Goal: Book appointment/travel/reservation

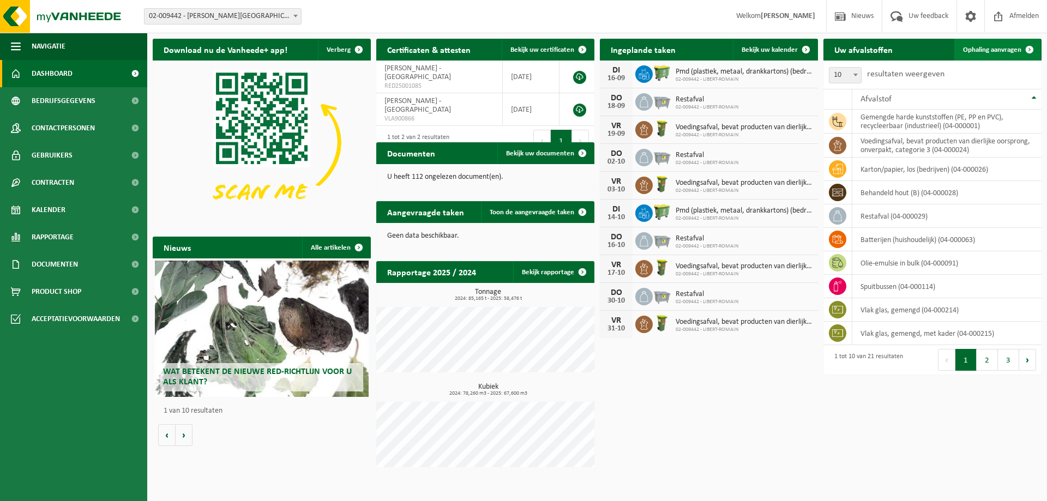
click at [984, 51] on span "Ophaling aanvragen" at bounding box center [992, 49] width 58 height 7
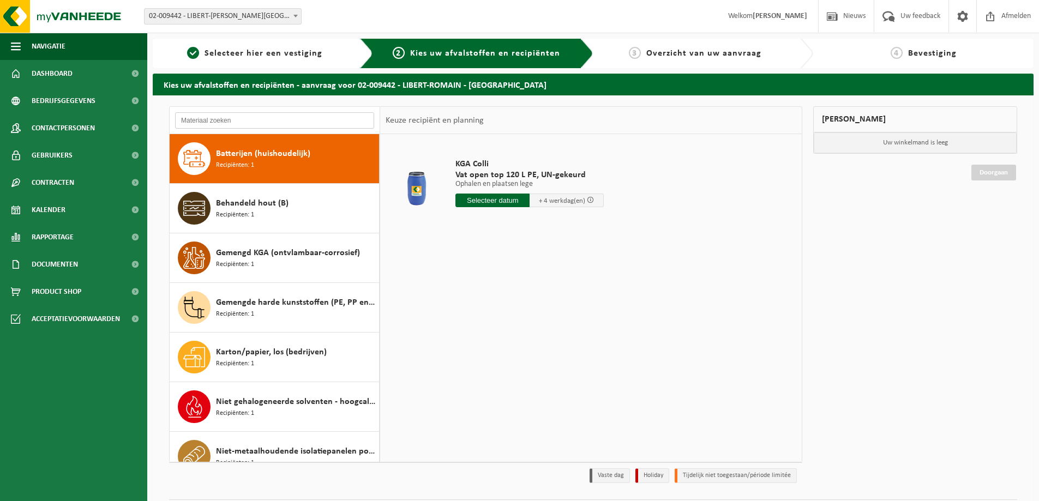
click at [221, 120] on input "text" at bounding box center [274, 120] width 199 height 16
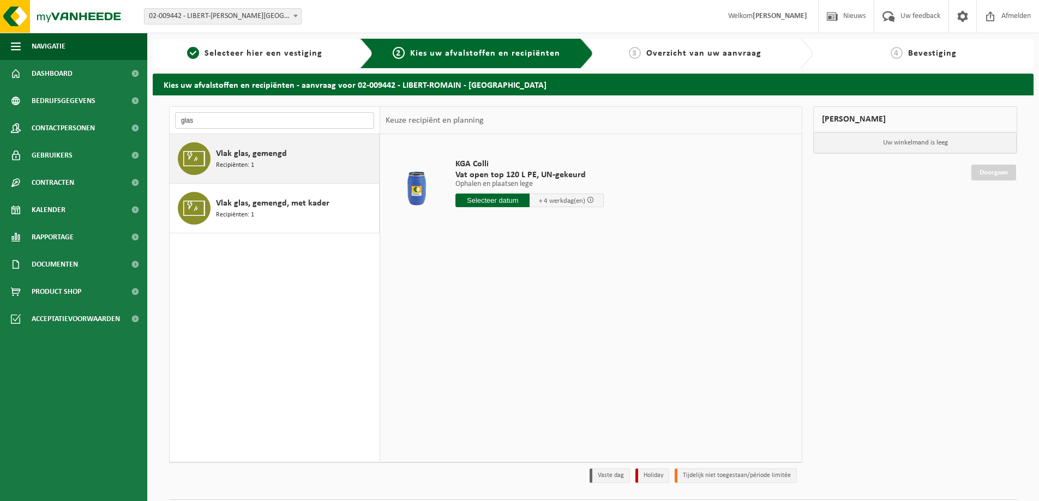
type input "glas"
click at [276, 167] on div "Vlak glas, gemengd Recipiënten: 1" at bounding box center [296, 158] width 160 height 33
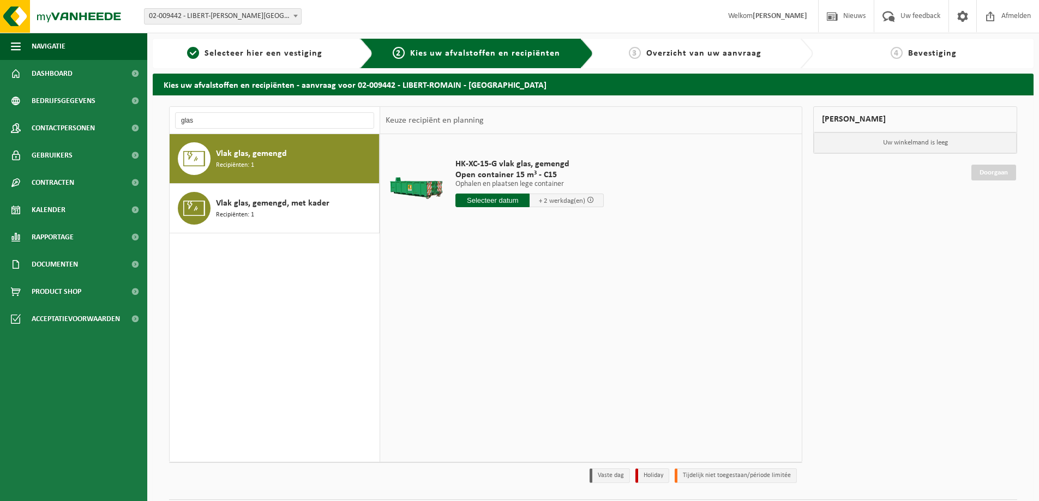
click at [509, 201] on input "text" at bounding box center [492, 201] width 74 height 14
click at [499, 297] on div "17" at bounding box center [504, 296] width 19 height 17
type input "Van 2025-09-17"
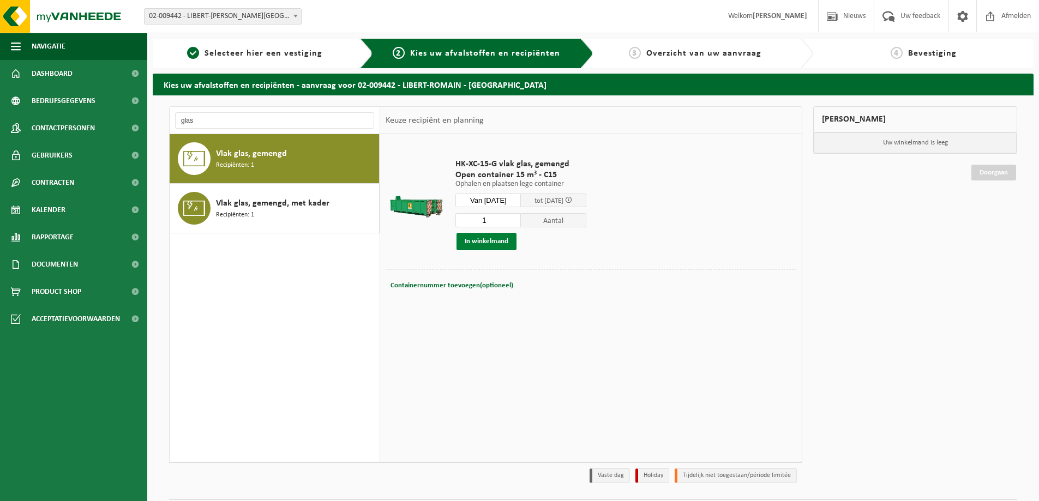
click at [497, 244] on button "In winkelmand" at bounding box center [486, 241] width 60 height 17
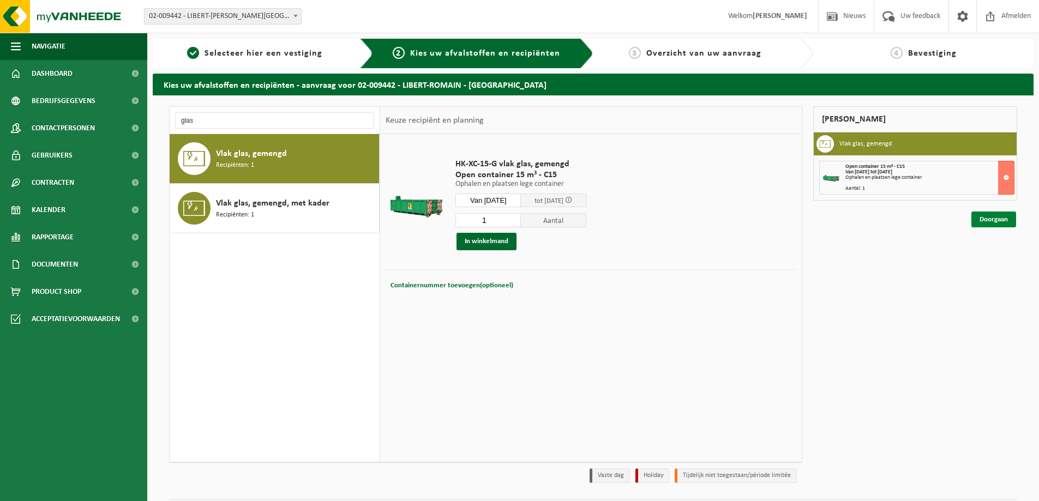
click at [998, 221] on link "Doorgaan" at bounding box center [993, 220] width 45 height 16
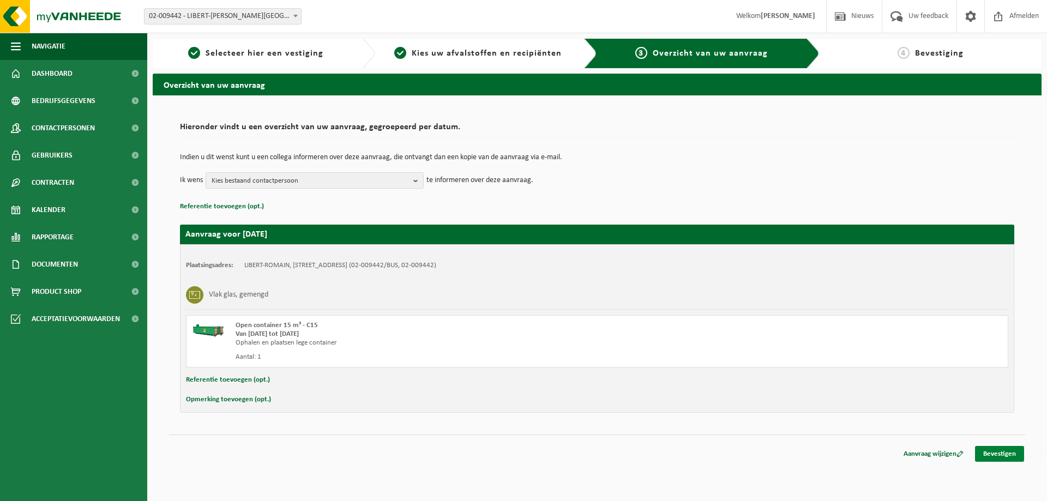
click at [1005, 457] on link "Bevestigen" at bounding box center [999, 454] width 49 height 16
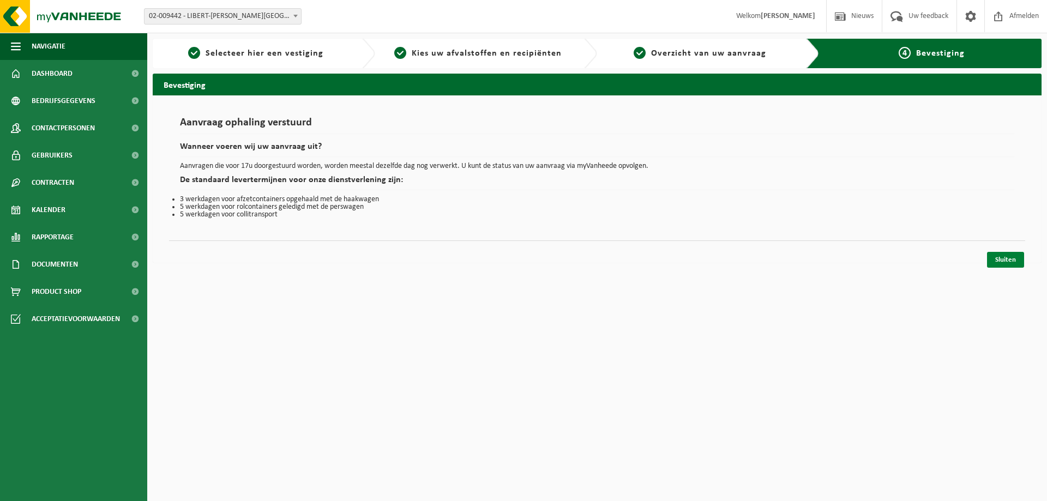
click at [1009, 255] on link "Sluiten" at bounding box center [1005, 260] width 37 height 16
